Goal: Task Accomplishment & Management: Complete application form

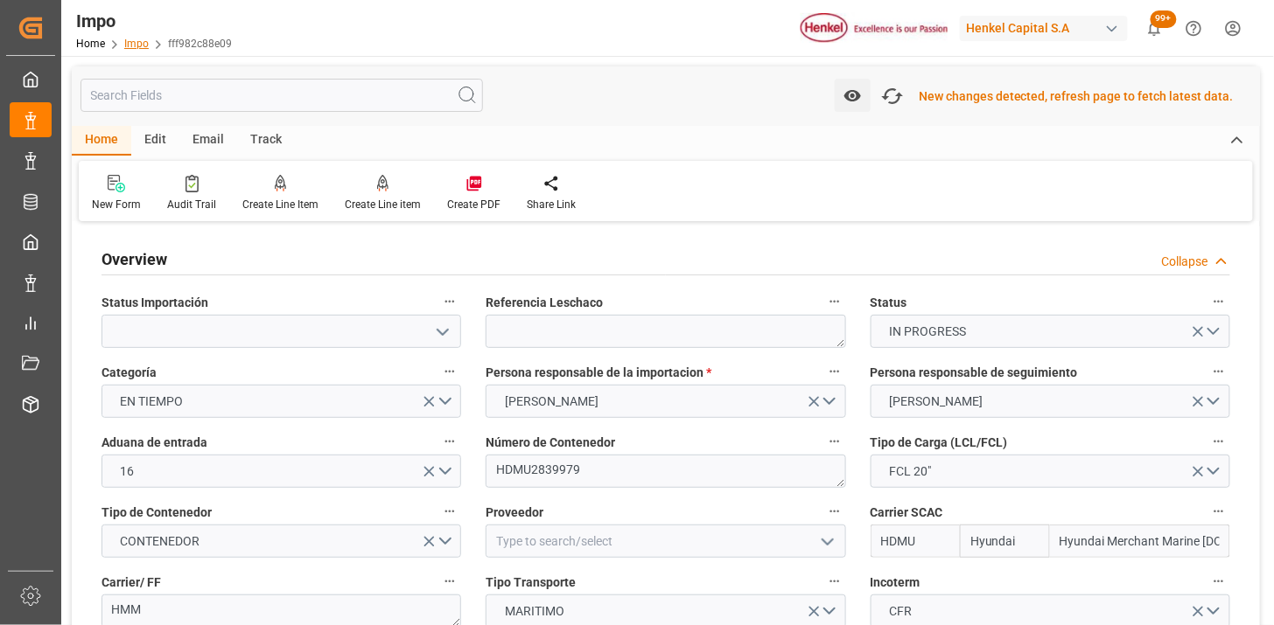
click at [133, 41] on link "Impo" at bounding box center [136, 44] width 24 height 12
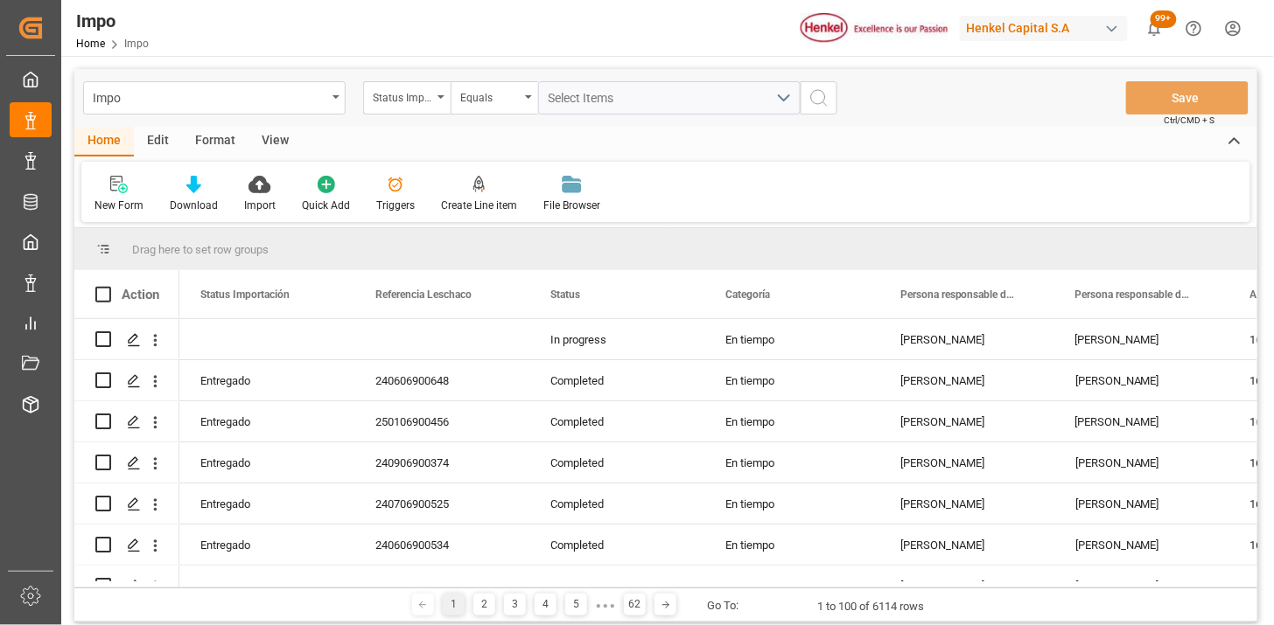
click at [221, 142] on div "Format" at bounding box center [215, 142] width 66 height 30
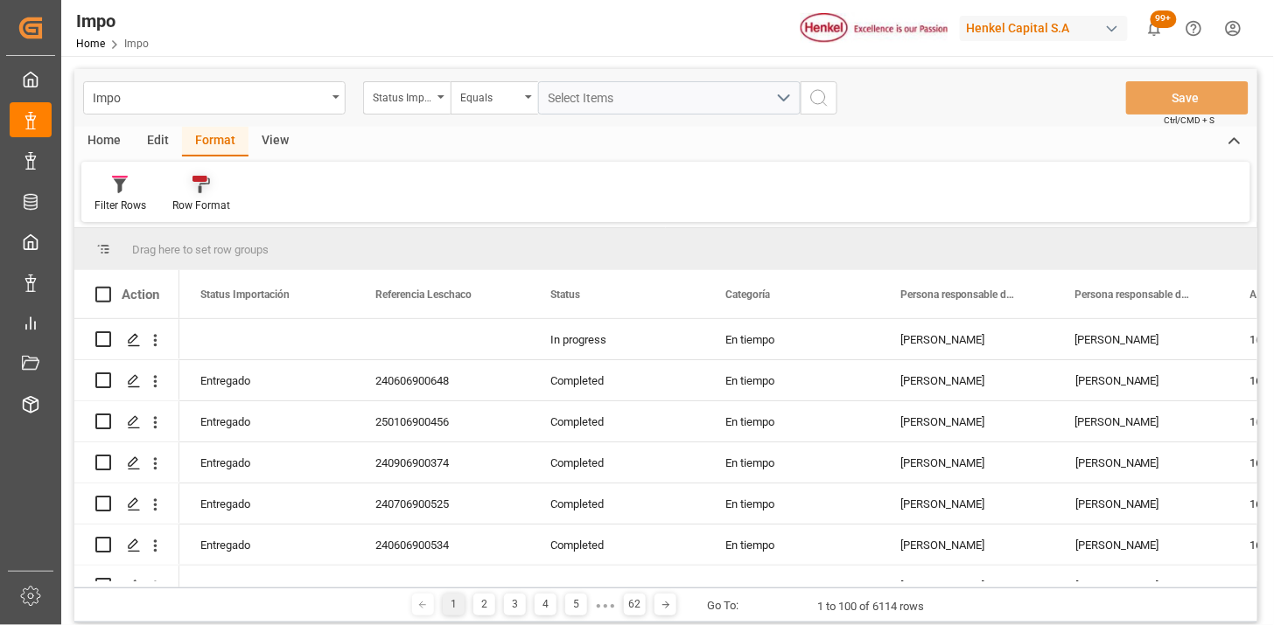
click at [190, 193] on div "Row Format" at bounding box center [201, 194] width 84 height 38
click at [221, 284] on div "Urgentes" at bounding box center [209, 283] width 51 height 18
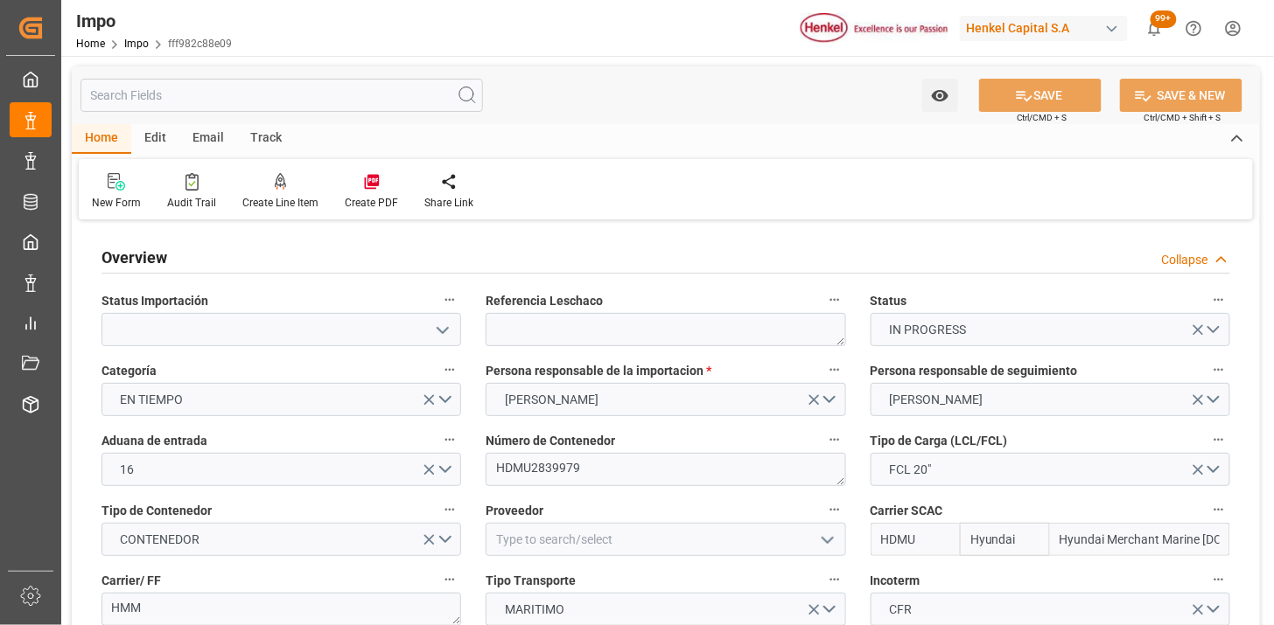
type input "Hyundai"
type input "Hyundai Merchant Marine Co.Ltd."
type input "1"
type input "12"
type input "25"
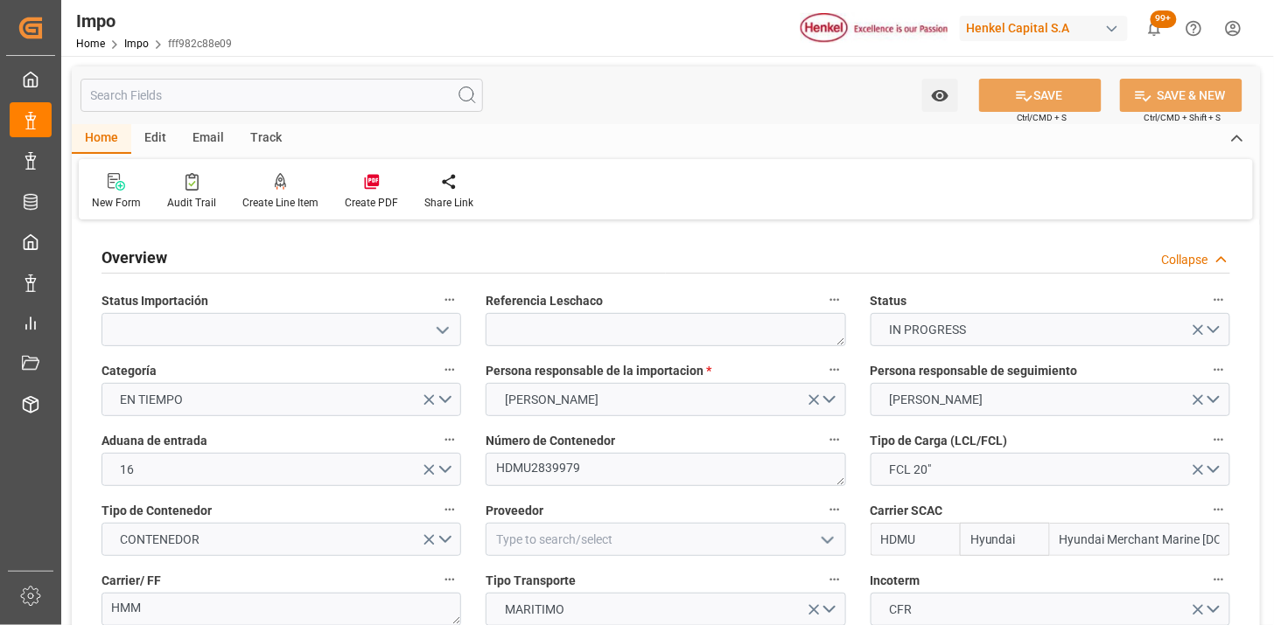
type input "22-09-2025"
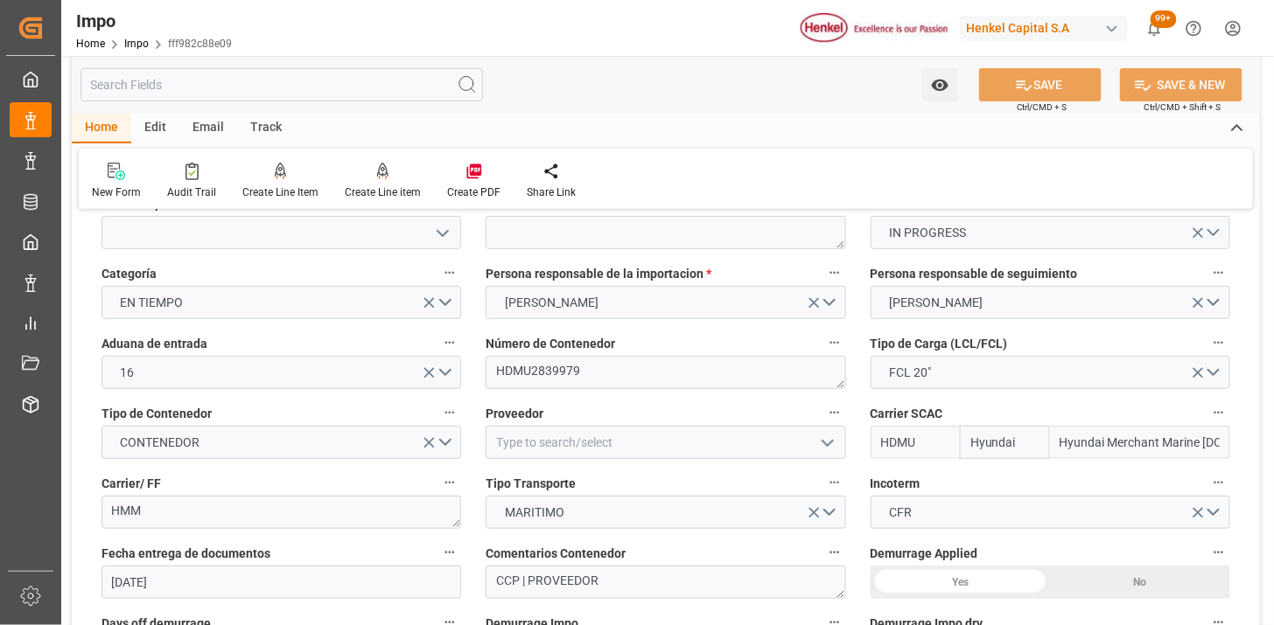
scroll to position [194, 0]
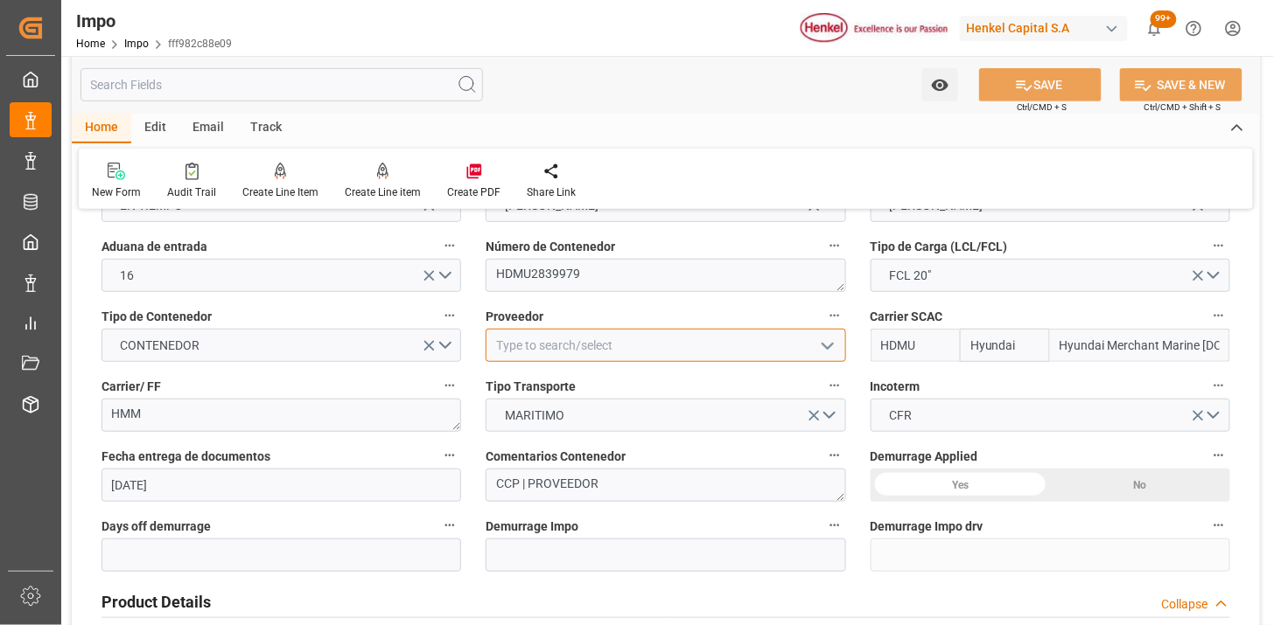
click at [570, 330] on input at bounding box center [665, 345] width 360 height 33
paste input "NINGXIA"
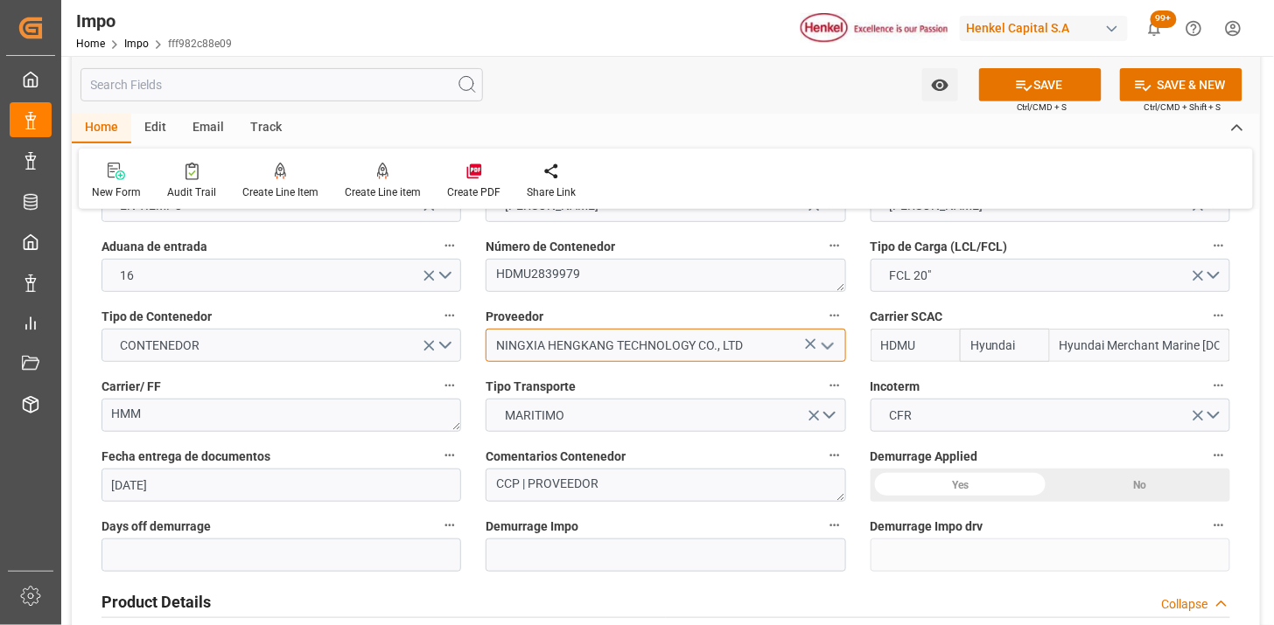
type input "NINGXIA HENGKANG TECHNOLOGY CO., LTD"
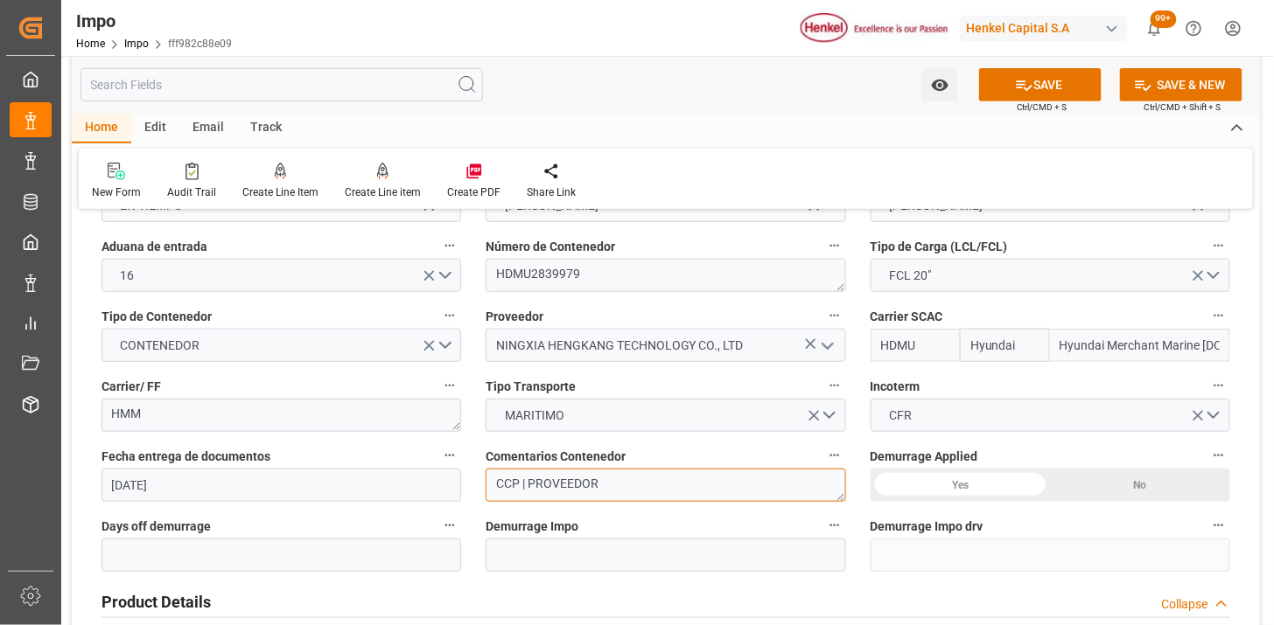
click at [564, 486] on textarea "CCP | PROVEEDOR" at bounding box center [665, 485] width 360 height 33
type textarea "CCP"
